Goal: Task Accomplishment & Management: Manage account settings

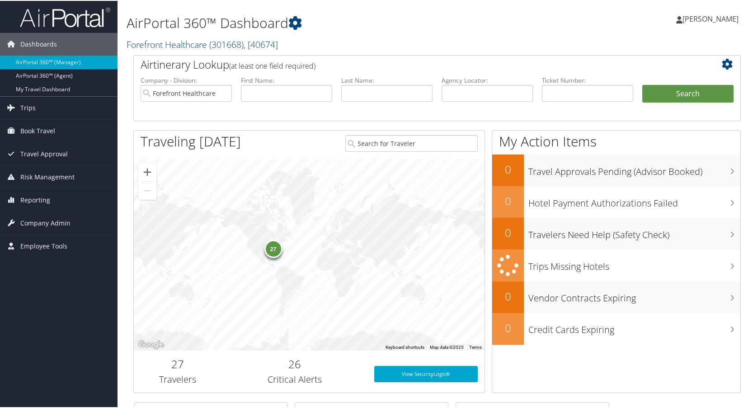
click at [175, 45] on link "Forefront Healthcare ( 301668 ) , [ 40674 ]" at bounding box center [202, 44] width 151 height 12
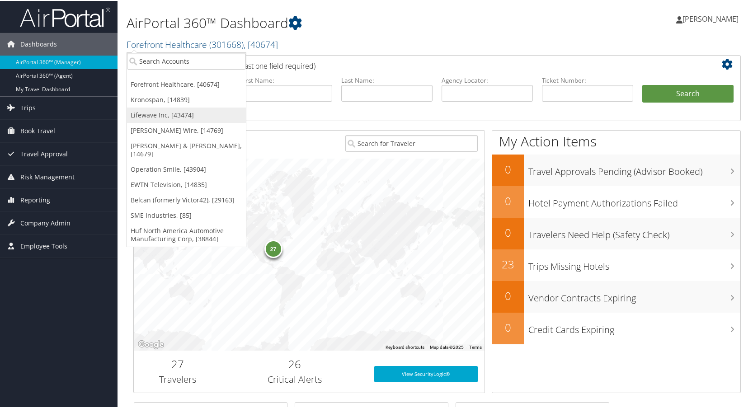
click at [155, 114] on link "Lifewave Inc, [43474]" at bounding box center [186, 114] width 119 height 15
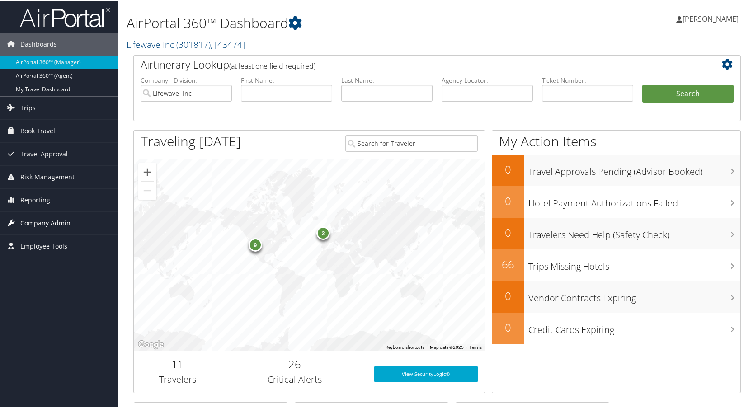
click at [37, 221] on span "Company Admin" at bounding box center [45, 222] width 50 height 23
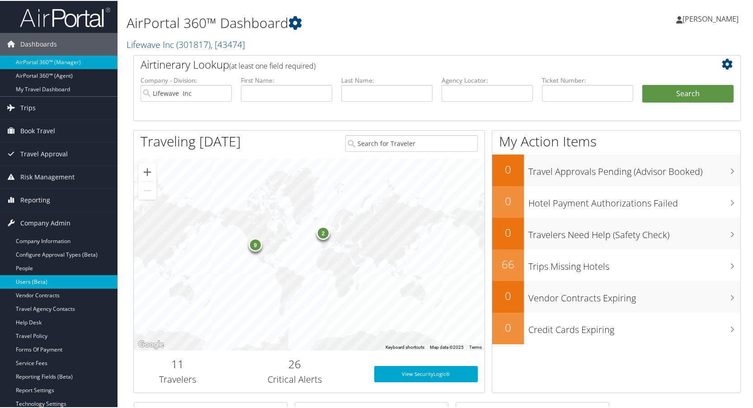
click at [30, 278] on link "Users (Beta)" at bounding box center [59, 281] width 118 height 14
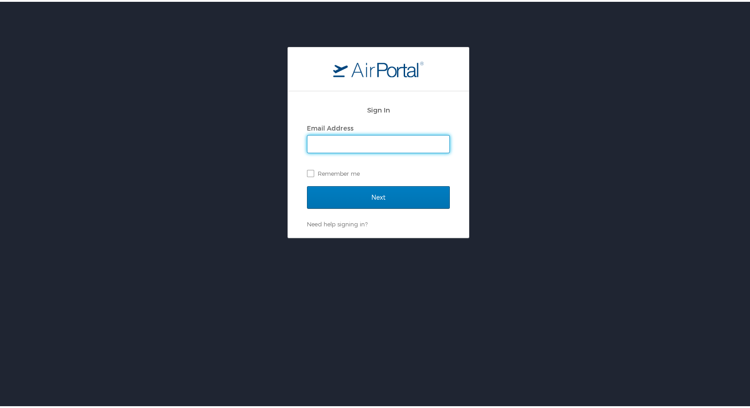
type input "lisa.bunch@cbtravel.com"
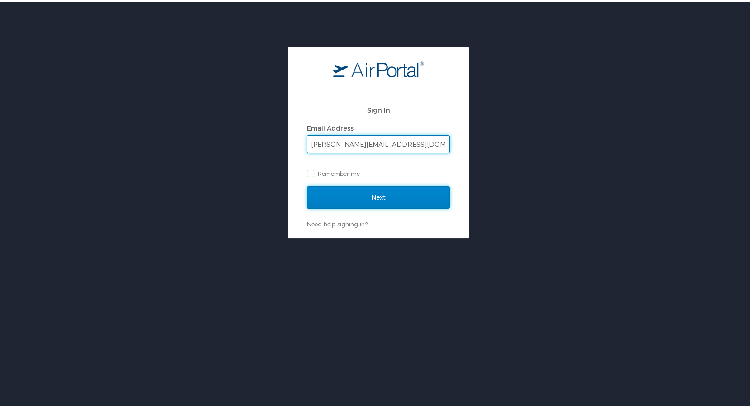
click at [397, 201] on input "Next" at bounding box center [378, 195] width 143 height 23
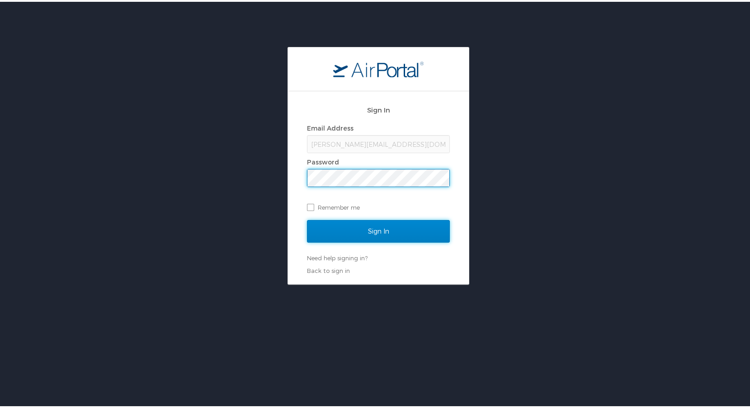
click at [401, 233] on input "Sign In" at bounding box center [378, 229] width 143 height 23
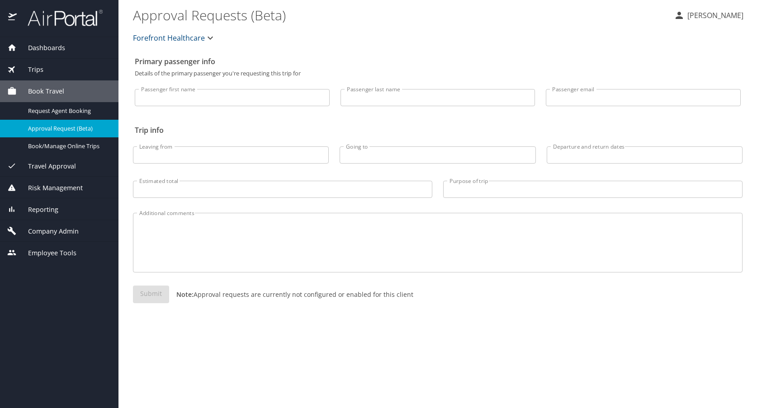
click at [163, 41] on span "Forefront Healthcare" at bounding box center [169, 38] width 72 height 13
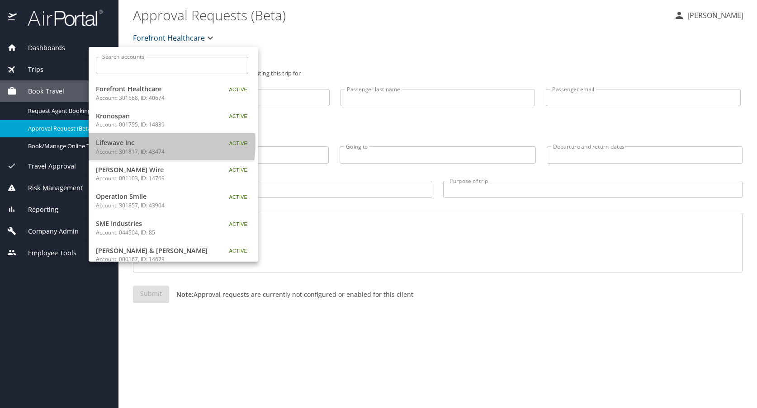
click at [120, 142] on span "Lifewave Inc" at bounding box center [152, 143] width 113 height 10
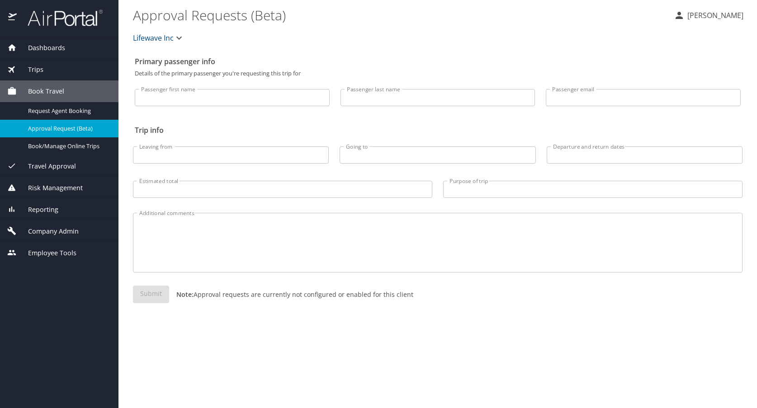
click at [42, 230] on span "Company Admin" at bounding box center [48, 231] width 62 height 10
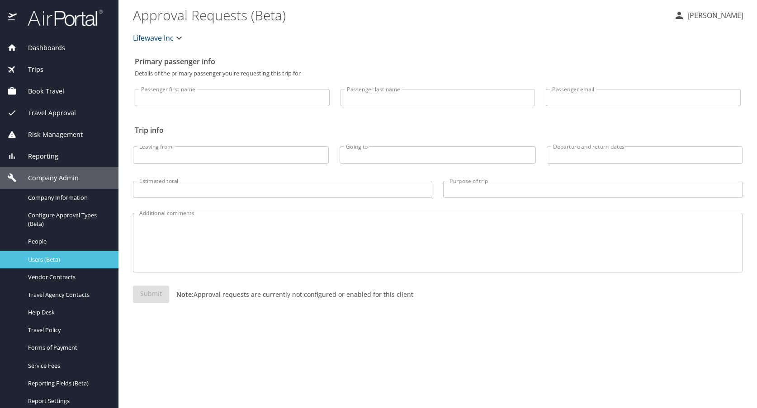
click at [45, 256] on span "Users (Beta)" at bounding box center [68, 259] width 80 height 9
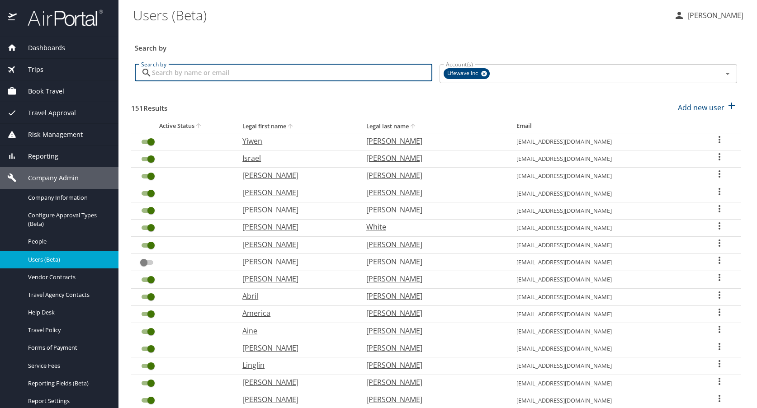
click at [177, 73] on input "Search by" at bounding box center [292, 72] width 280 height 17
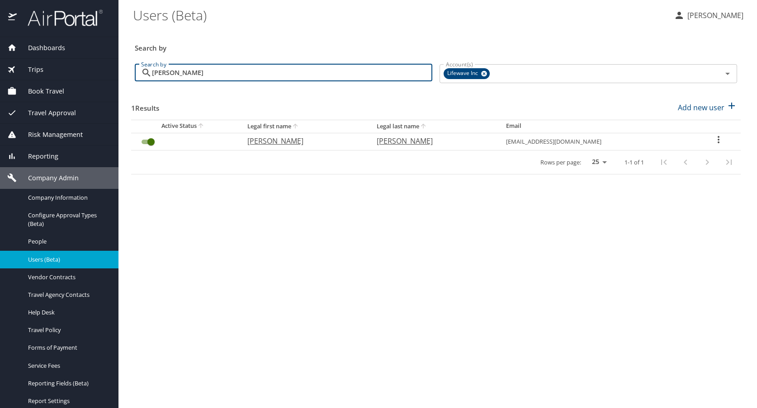
type input "samudio"
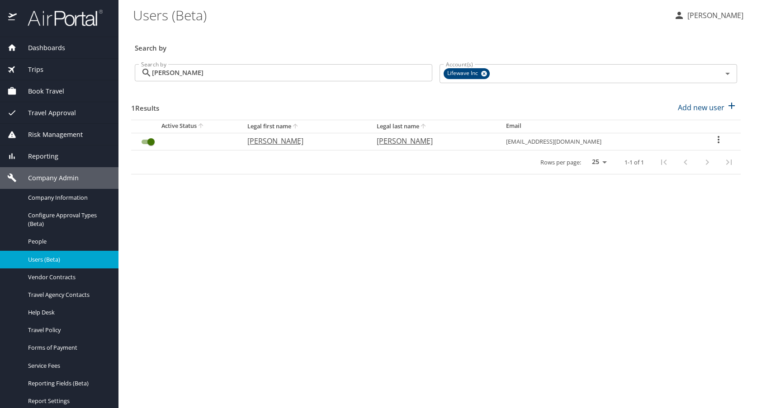
click at [717, 138] on icon "User Search Table" at bounding box center [718, 139] width 11 height 11
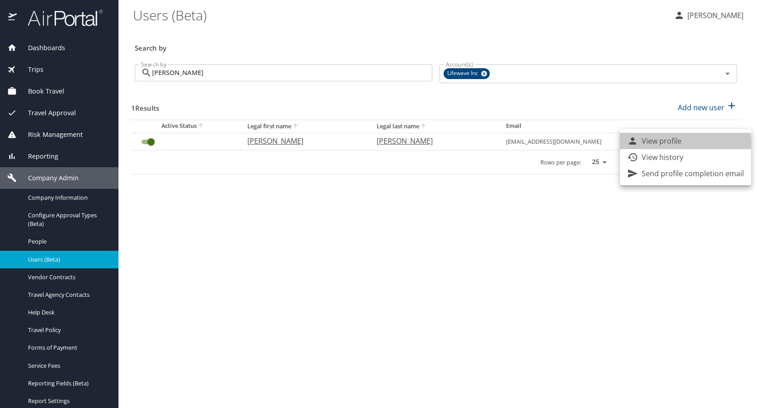
click at [679, 142] on p "View profile" at bounding box center [661, 141] width 40 height 11
select select "US"
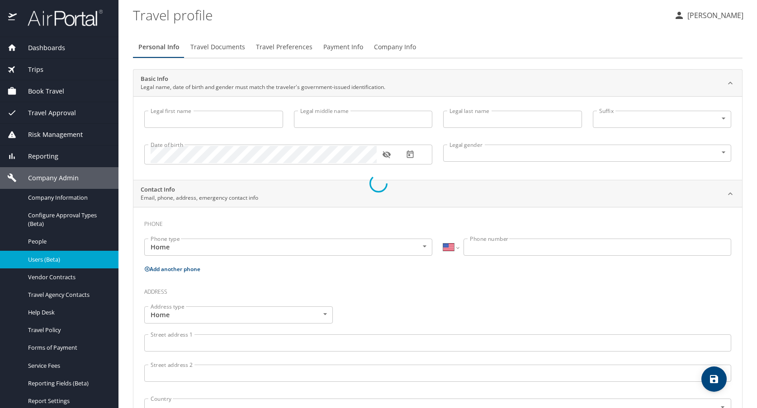
select select "US"
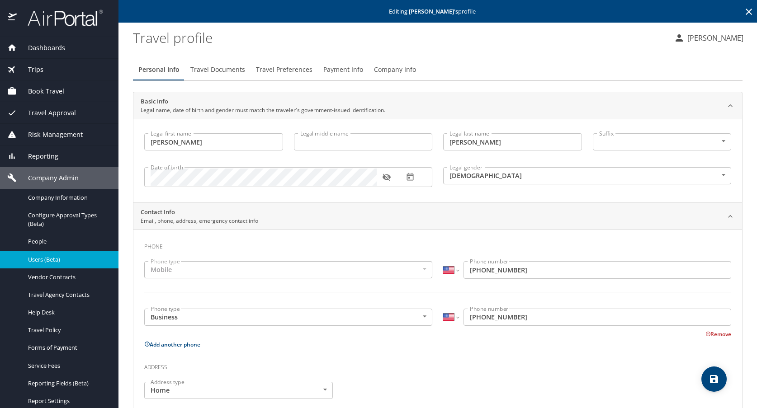
type input "Christopher"
type input "Samudio"
type input "Male"
click at [317, 146] on input "Legal middle name" at bounding box center [363, 141] width 139 height 17
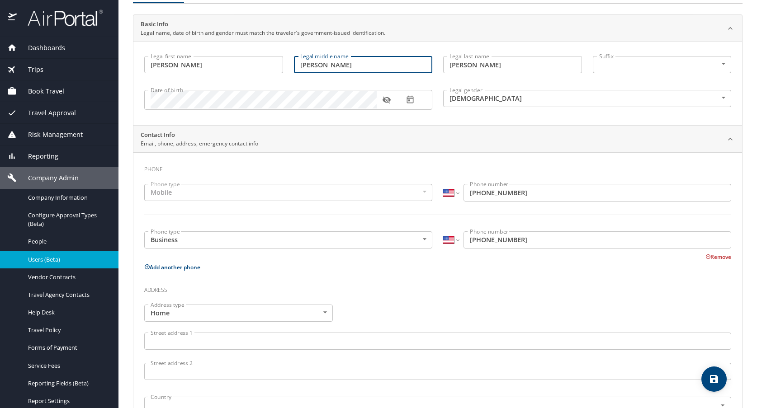
scroll to position [136, 0]
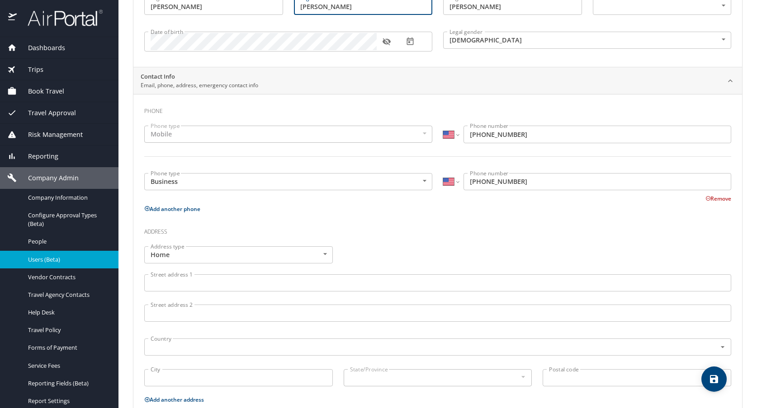
type input "anthony"
click at [715, 379] on icon "save" at bounding box center [714, 379] width 8 height 8
select select "US"
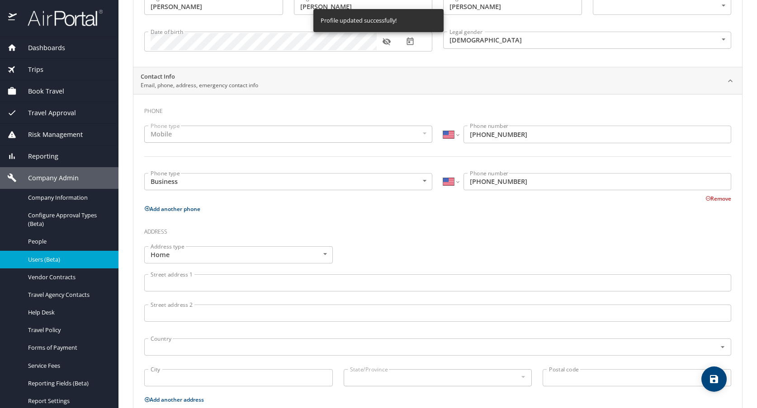
select select "US"
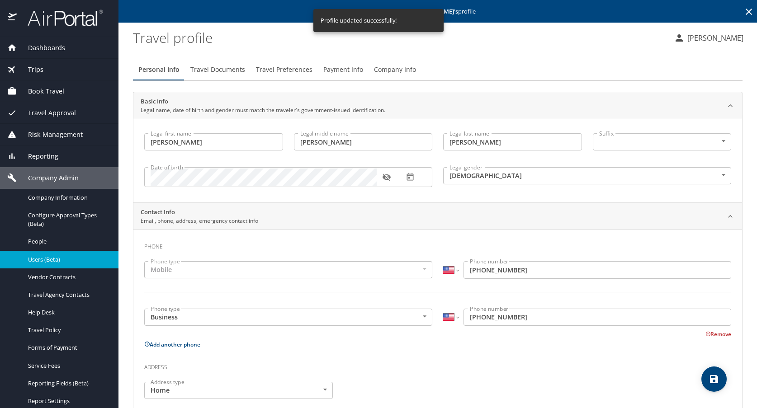
click at [215, 68] on span "Travel Documents" at bounding box center [217, 69] width 55 height 11
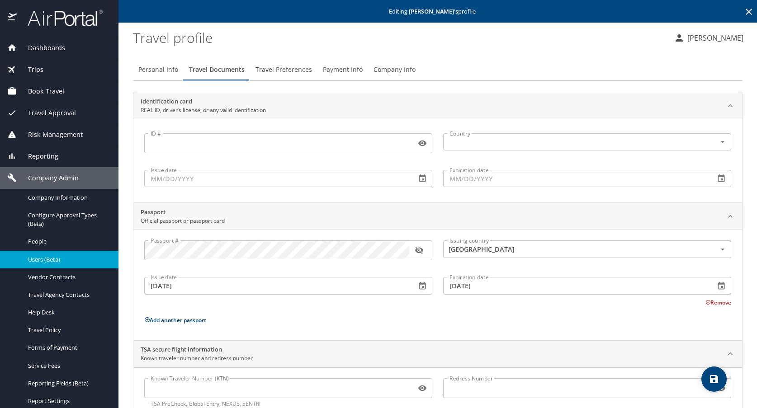
click at [287, 69] on span "Travel Preferences" at bounding box center [283, 69] width 57 height 11
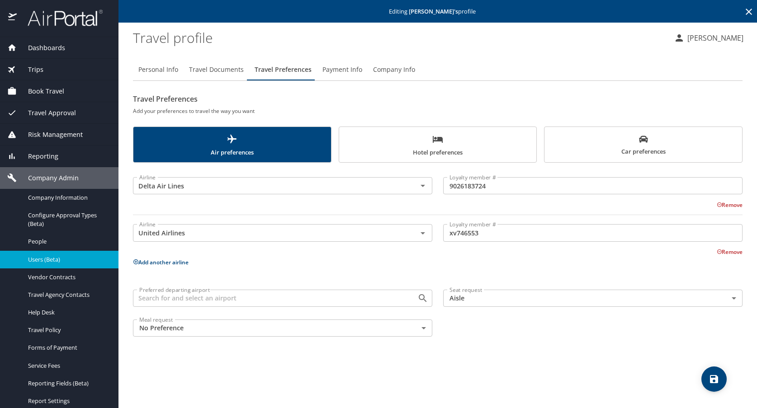
click at [565, 53] on div "Personal Info Travel Documents Travel Preferences Payment Info Company Info Tra…" at bounding box center [437, 230] width 609 height 357
